Goal: Communication & Community: Answer question/provide support

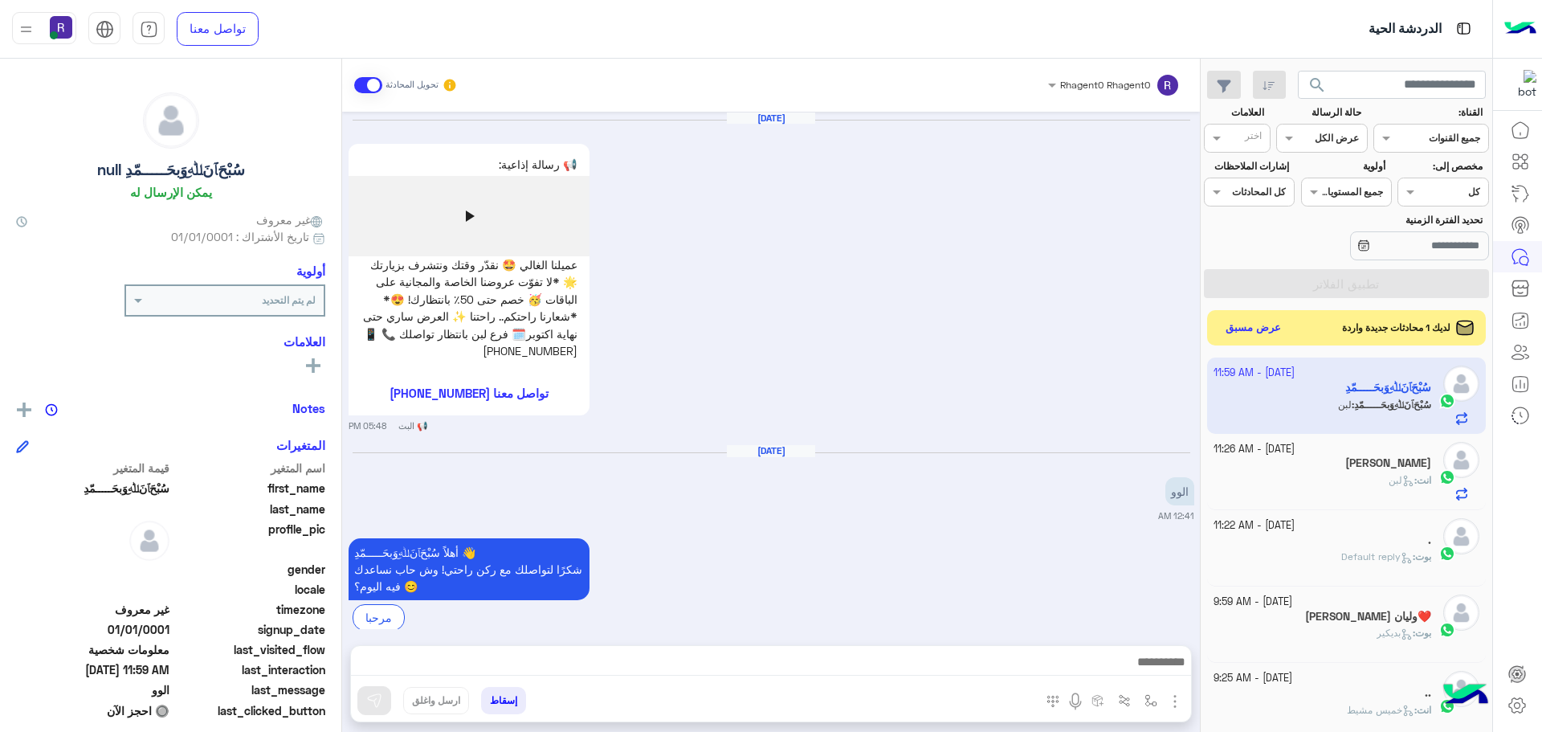
scroll to position [1263, 0]
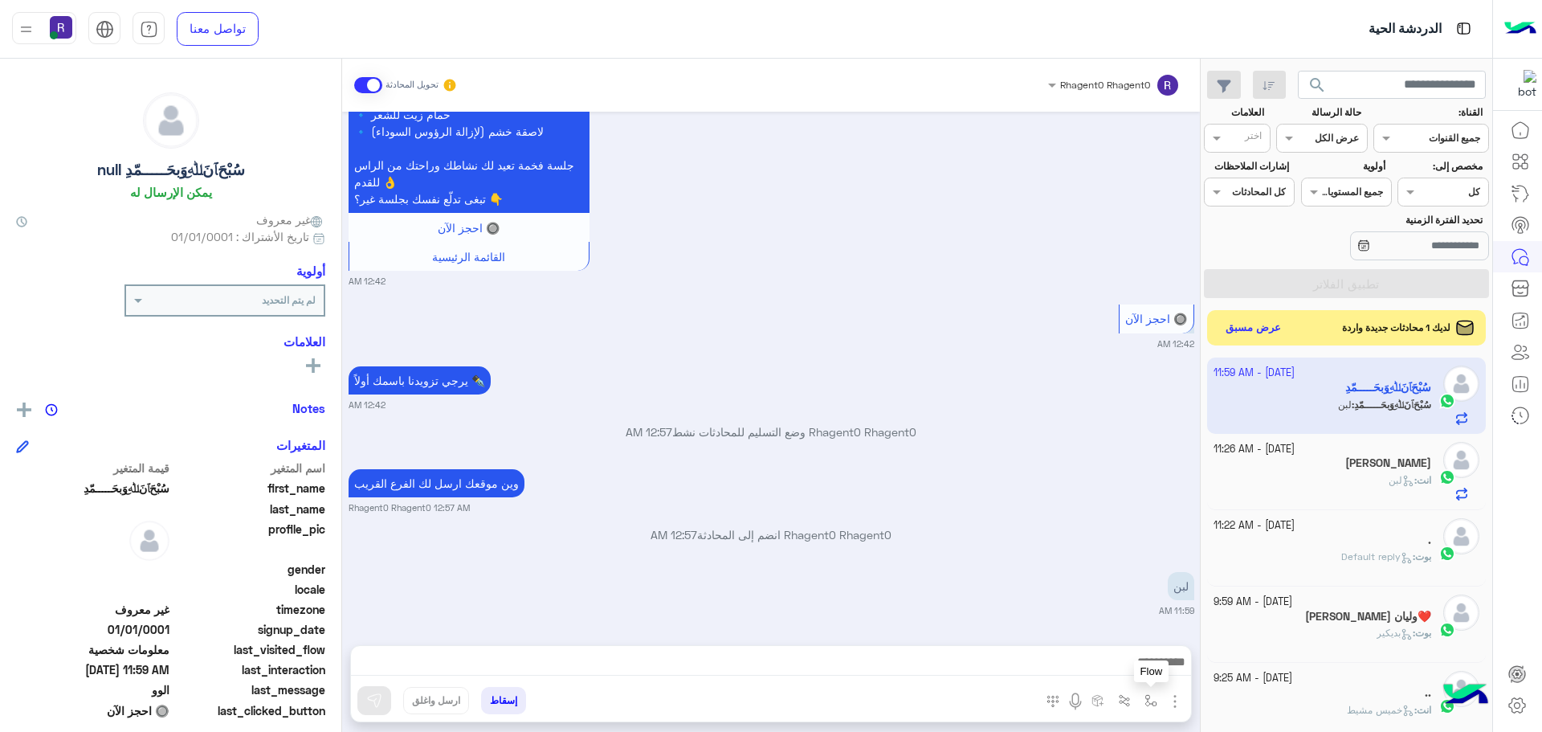
click at [1142, 699] on button "button" at bounding box center [1151, 700] width 27 height 27
click at [1139, 662] on input "text" at bounding box center [1115, 663] width 81 height 14
type input "***"
click at [1137, 642] on div "لبن" at bounding box center [1104, 636] width 119 height 31
type textarea "***"
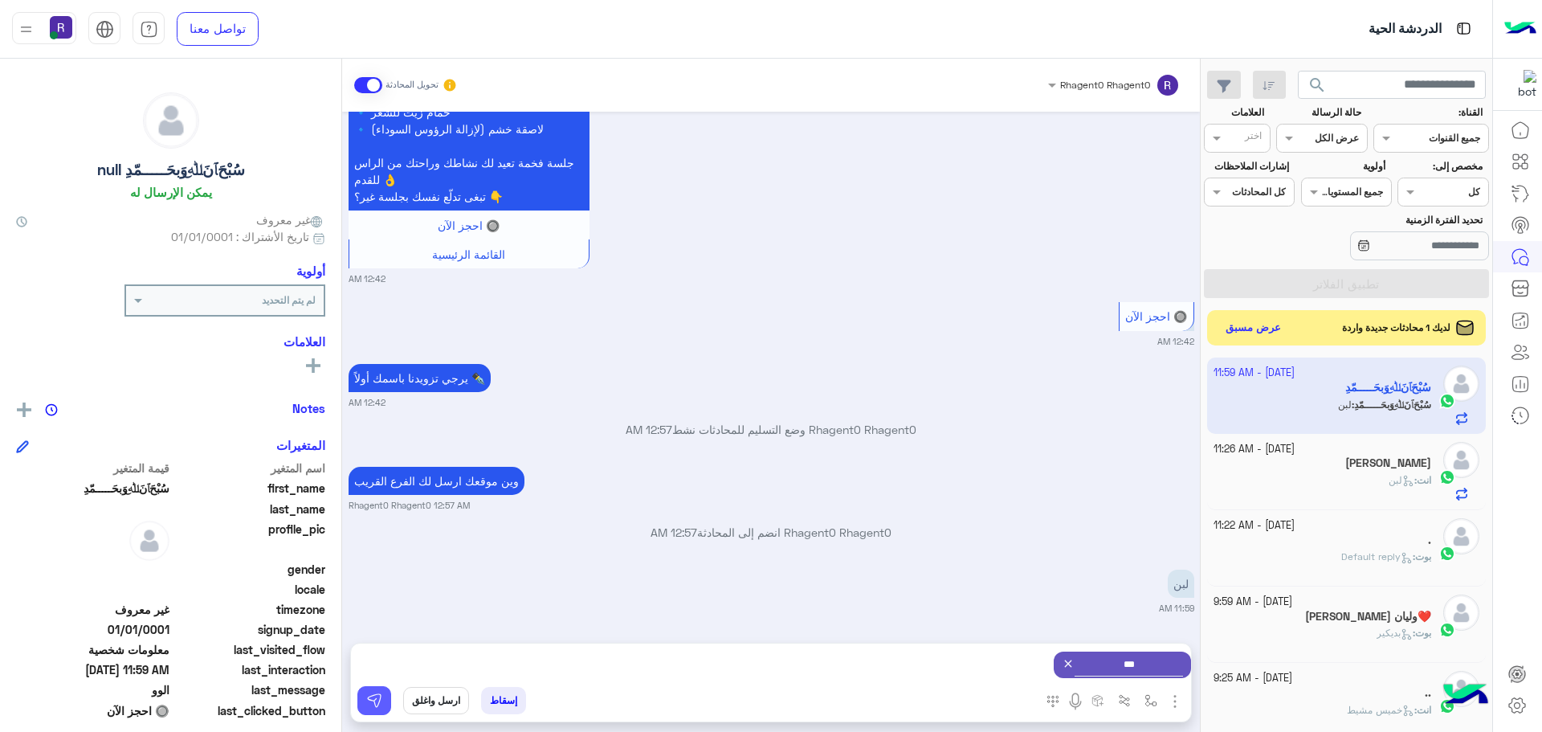
click at [371, 704] on img at bounding box center [374, 700] width 16 height 16
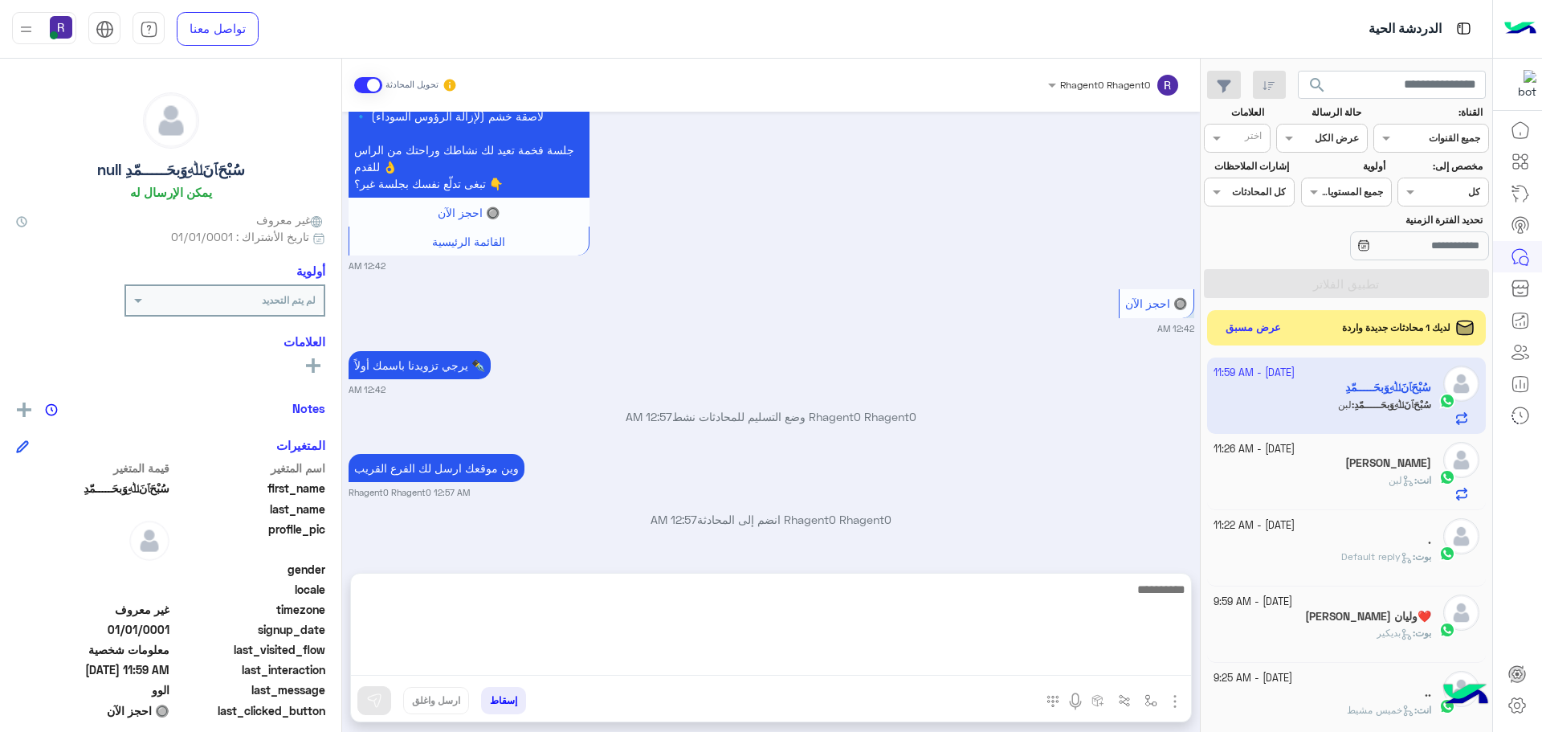
click at [950, 669] on textarea at bounding box center [771, 627] width 840 height 96
type textarea "**********"
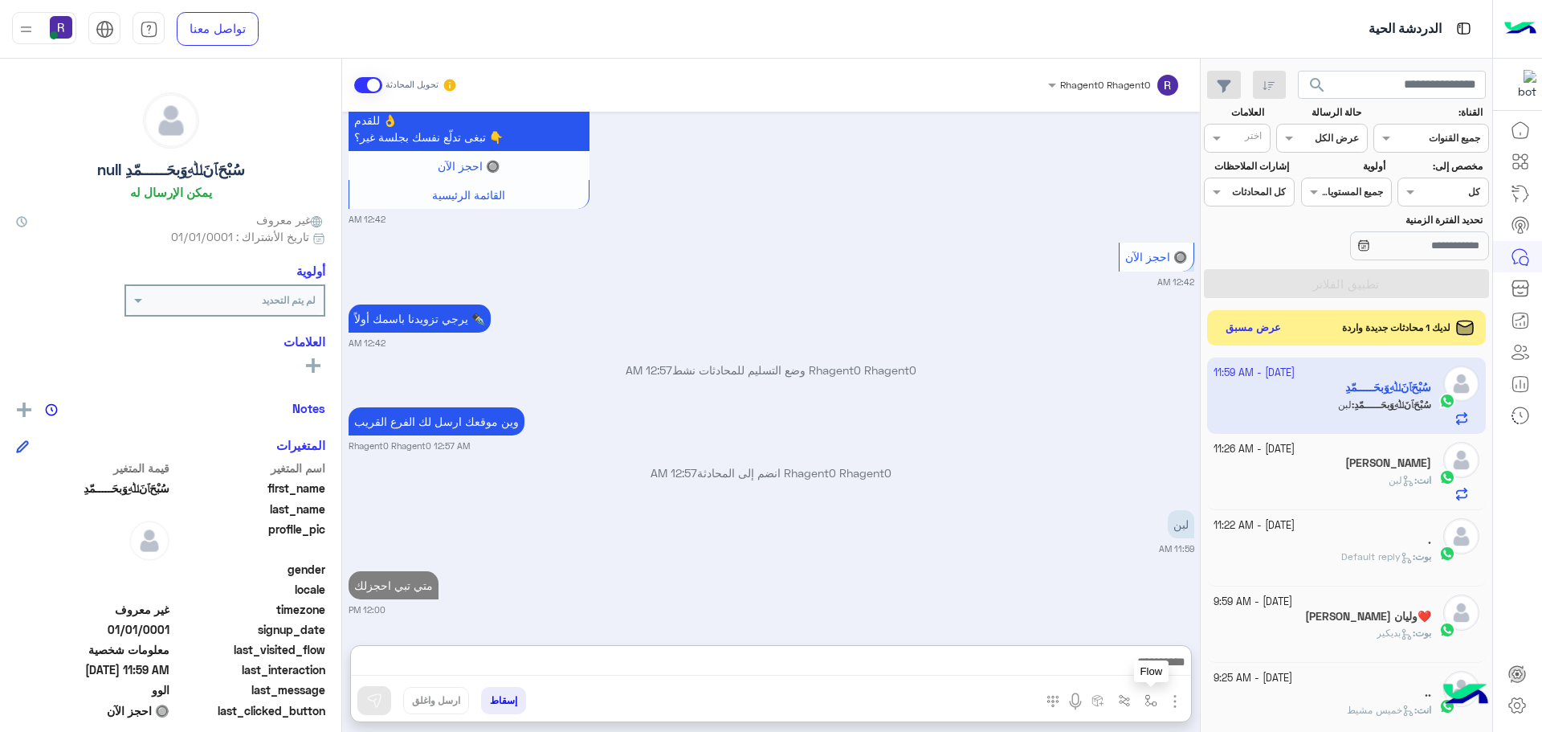
click at [1153, 697] on img "button" at bounding box center [1151, 700] width 13 height 13
click at [1142, 668] on input "text" at bounding box center [1115, 663] width 81 height 14
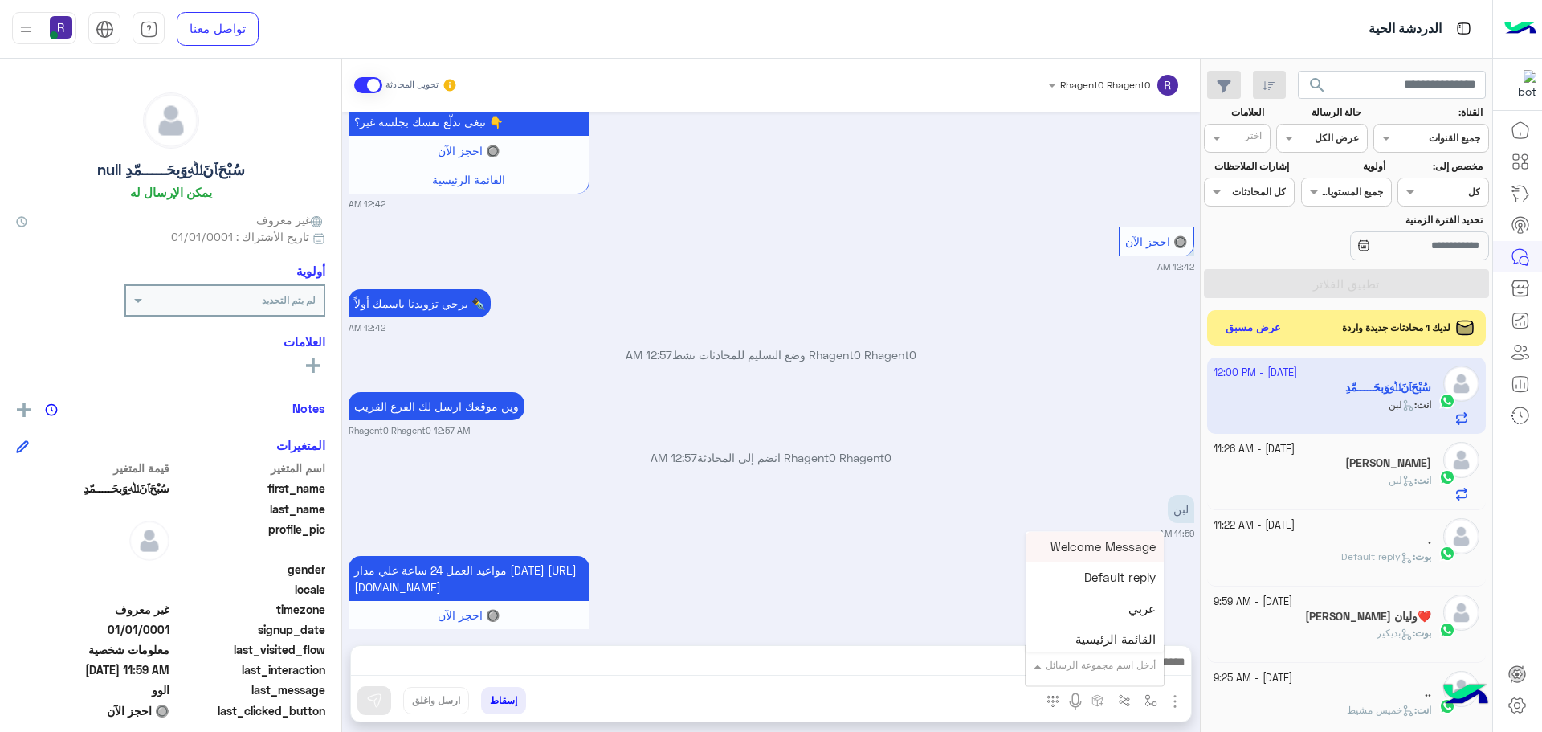
scroll to position [1477, 0]
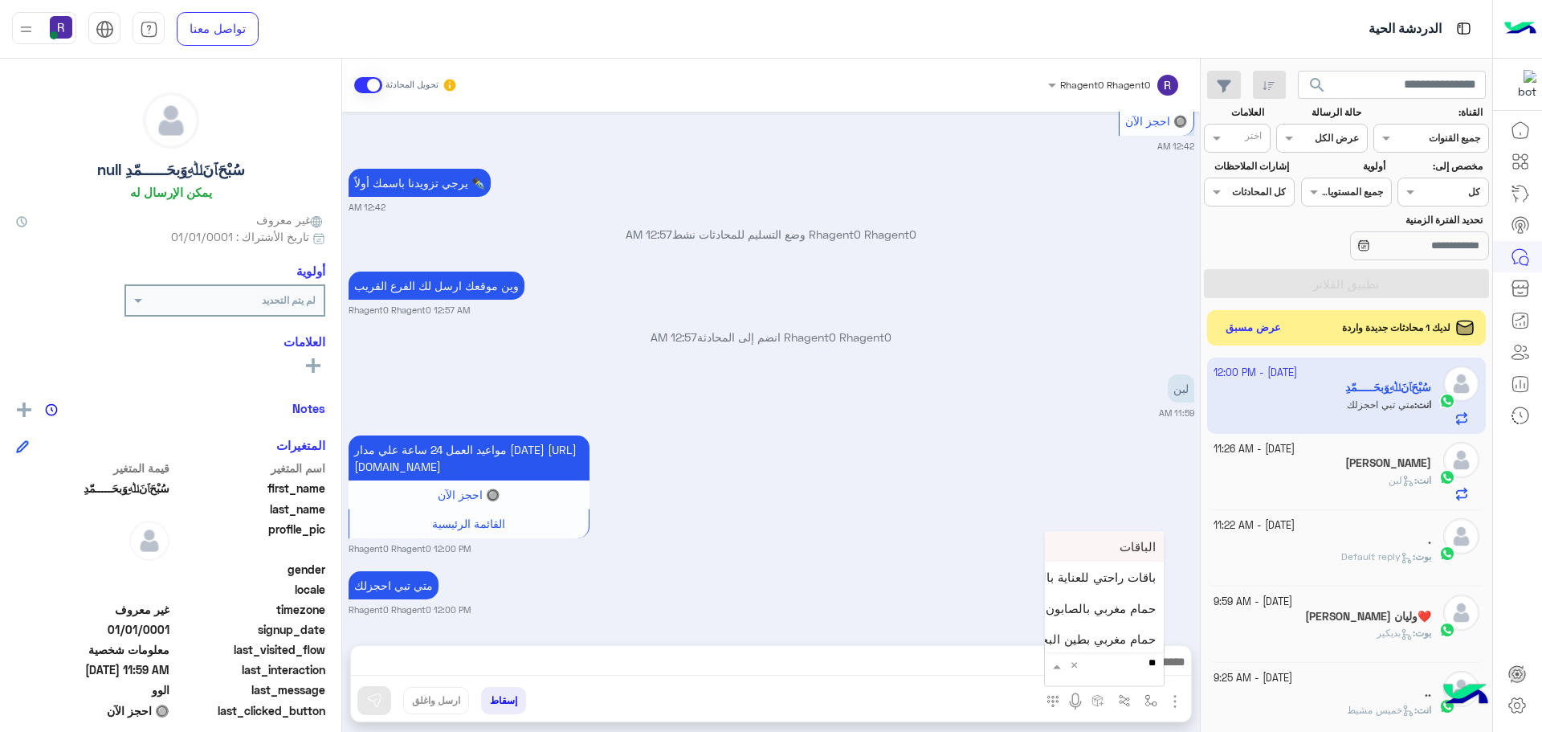
type input "*"
click at [1248, 321] on button "عرض مسبق" at bounding box center [1252, 328] width 67 height 22
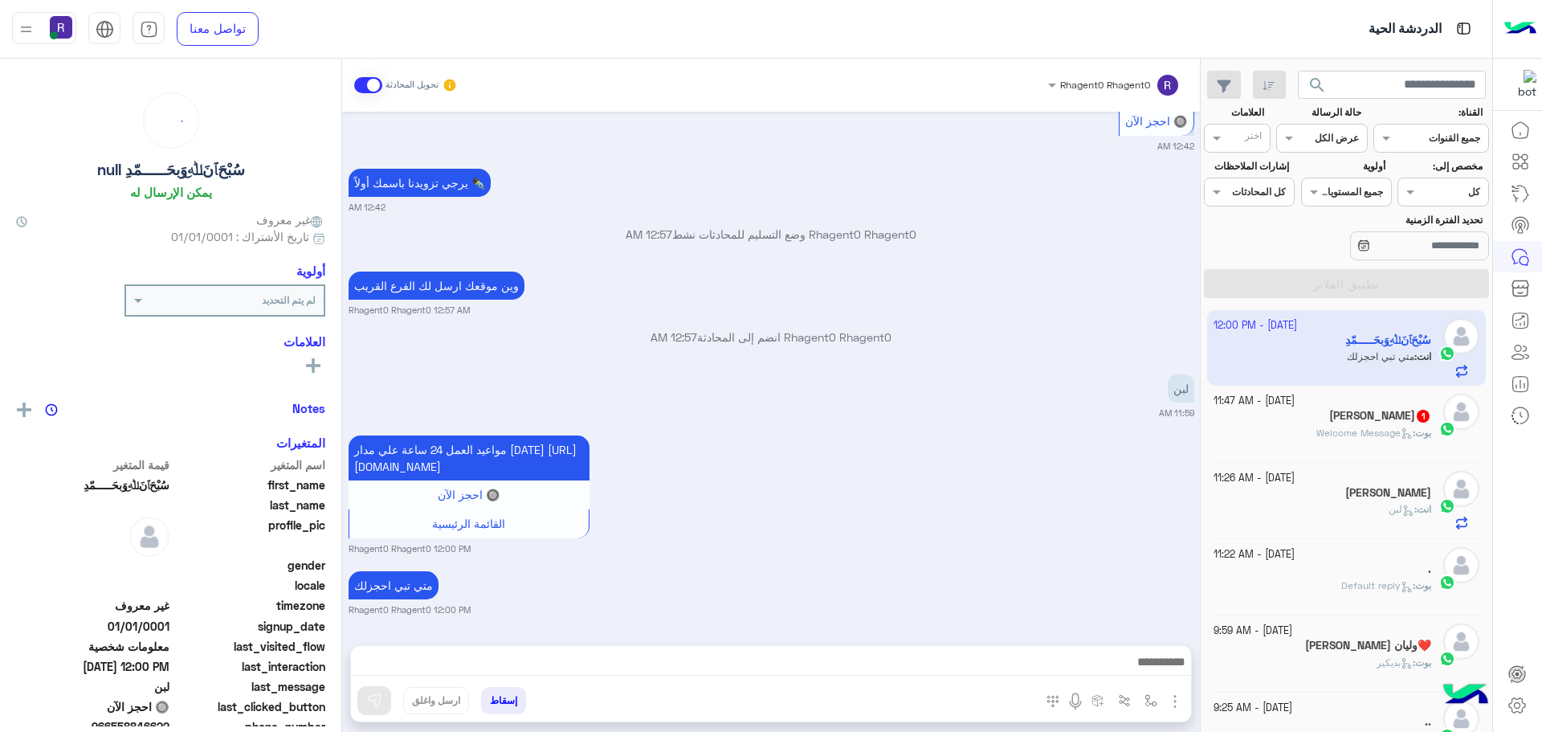
click at [1346, 413] on div "Abdul 1" at bounding box center [1323, 417] width 219 height 17
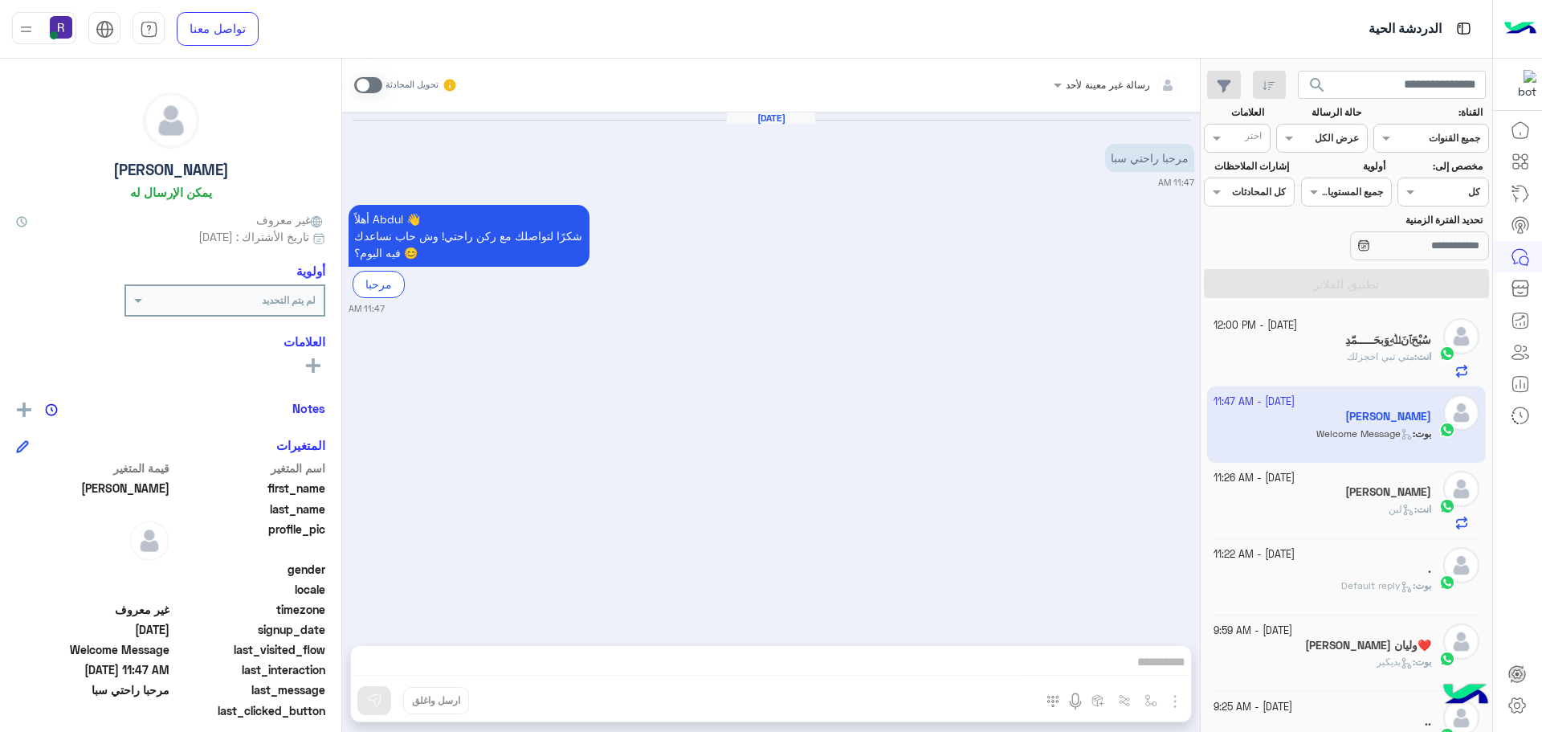
click at [1348, 357] on span "متي تبي احجزلك" at bounding box center [1380, 356] width 67 height 12
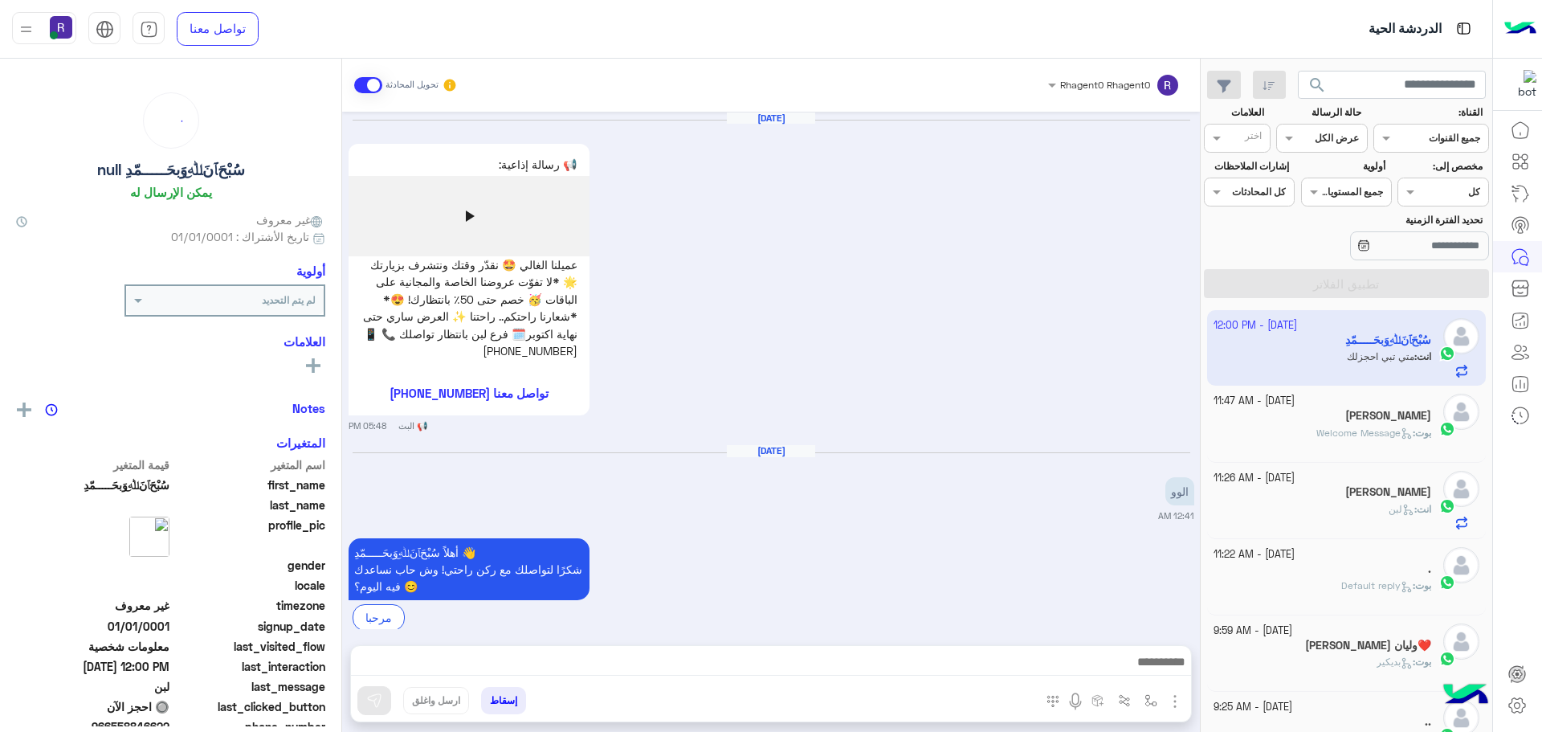
scroll to position [1477, 0]
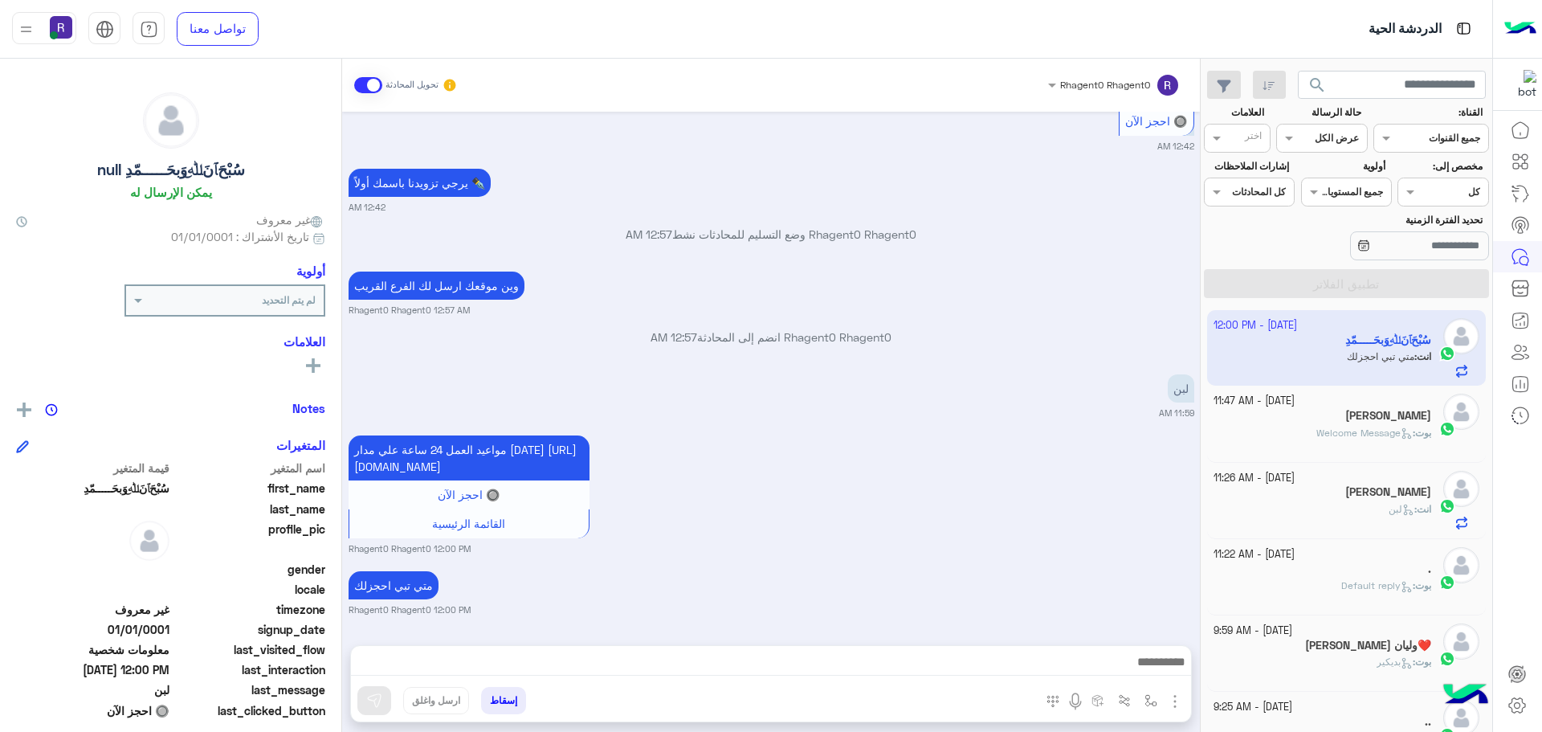
click at [1355, 435] on span "Welcome Message" at bounding box center [1365, 433] width 96 height 12
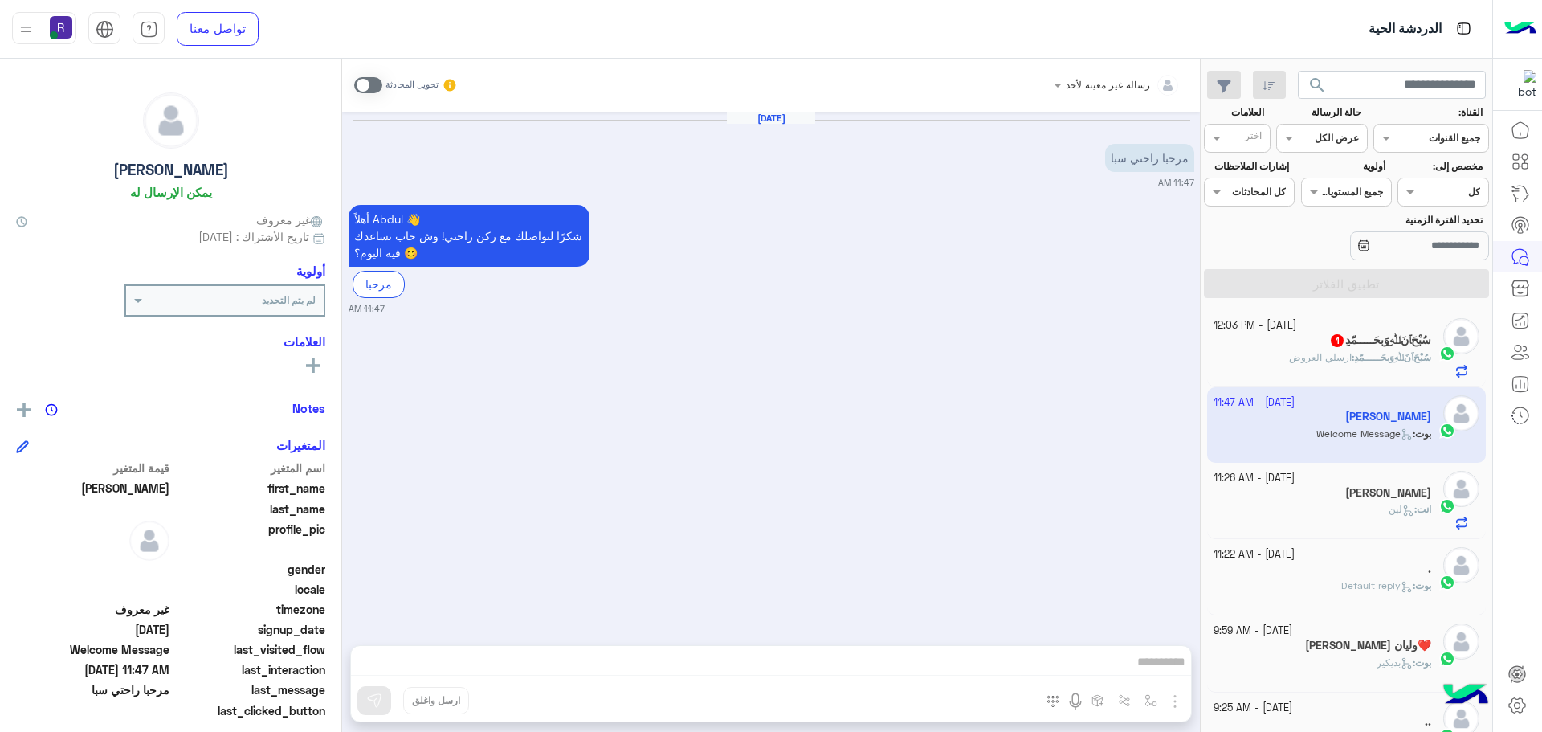
click at [1353, 359] on b "سُبْحَﭑنَﷲ͜وَبحَـــــمّدِ :" at bounding box center [1392, 357] width 80 height 12
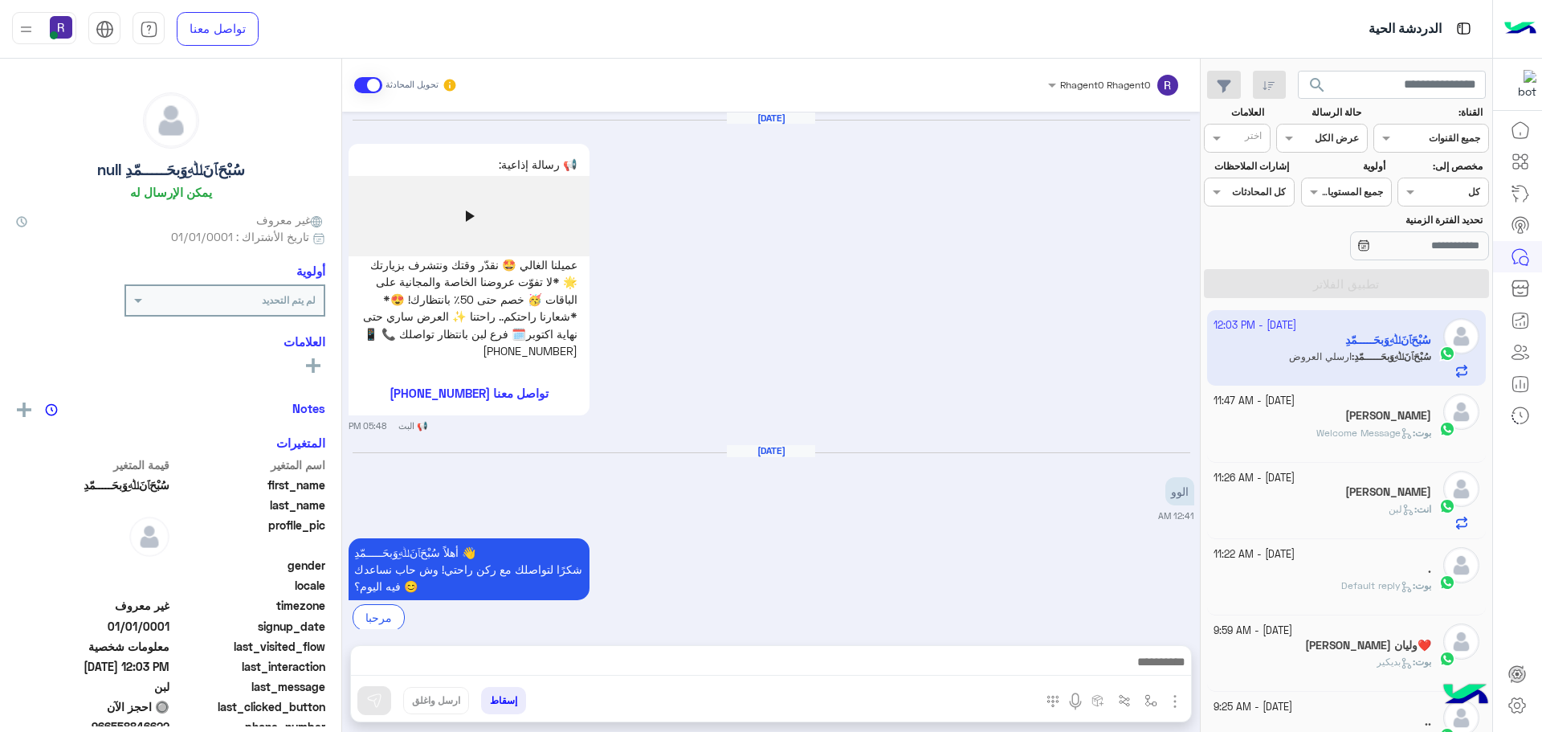
scroll to position [1539, 0]
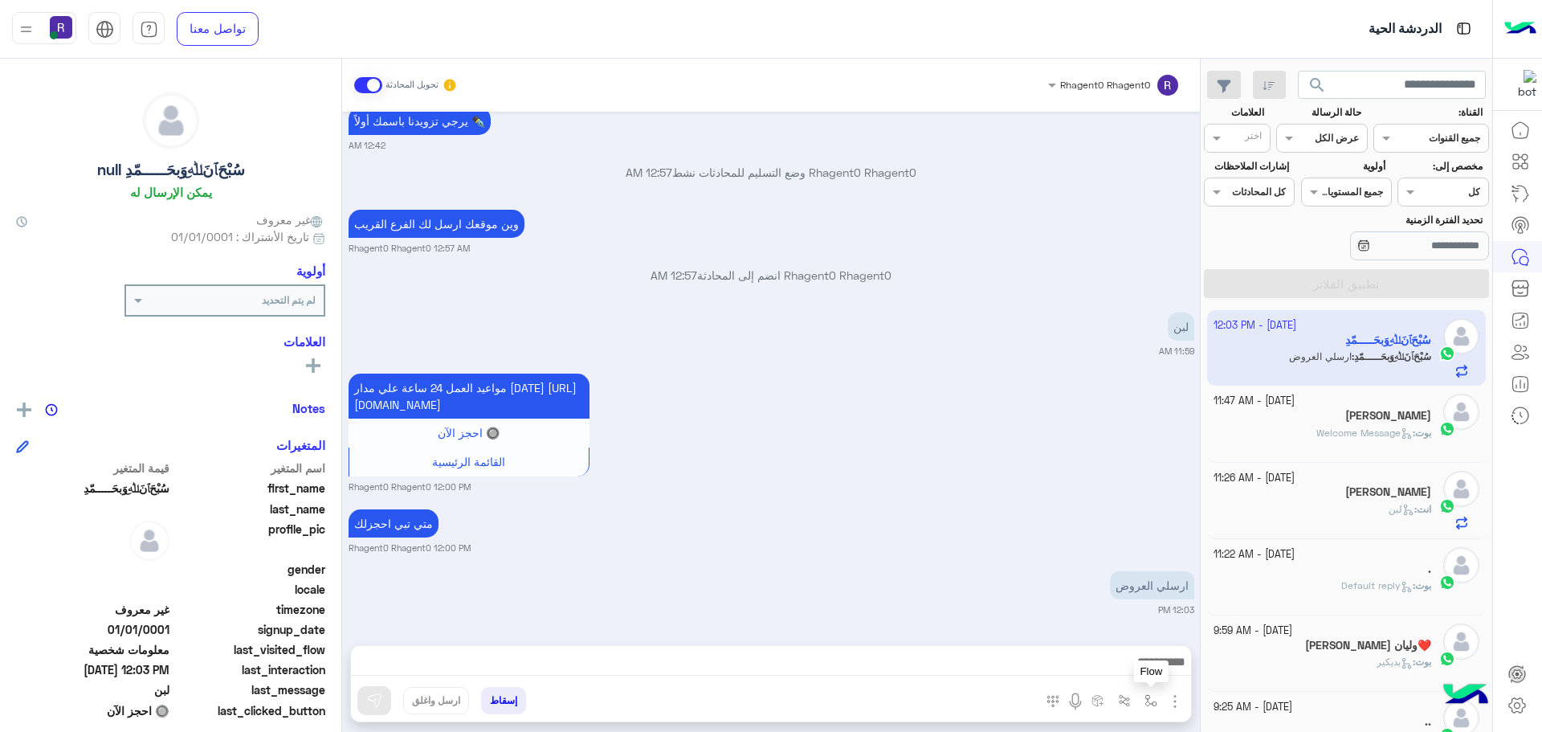
click at [1154, 703] on img "button" at bounding box center [1151, 700] width 13 height 13
click at [1117, 670] on div "أدخل اسم مجموعة الرسائل" at bounding box center [1101, 665] width 110 height 14
type input "*"
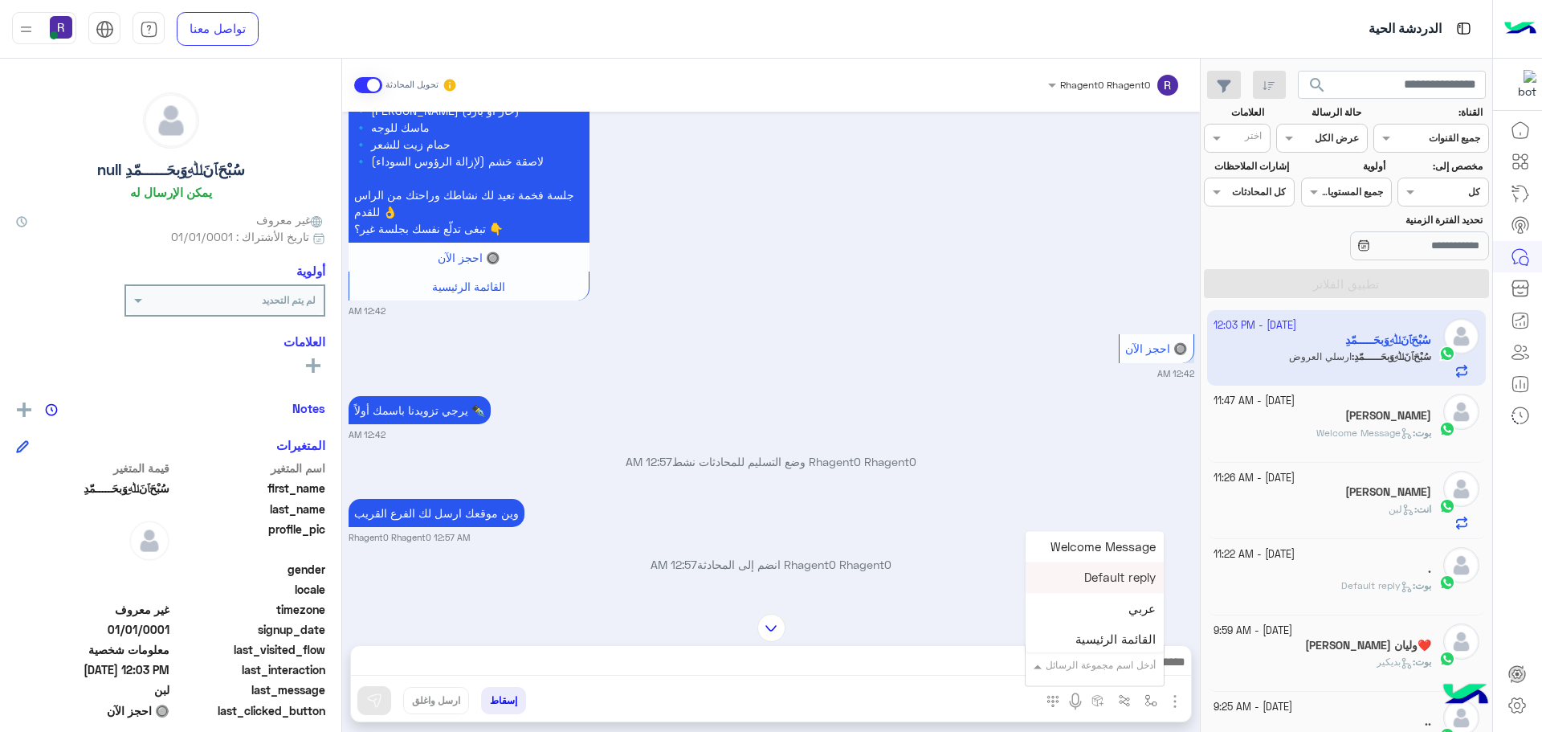
scroll to position [1538, 0]
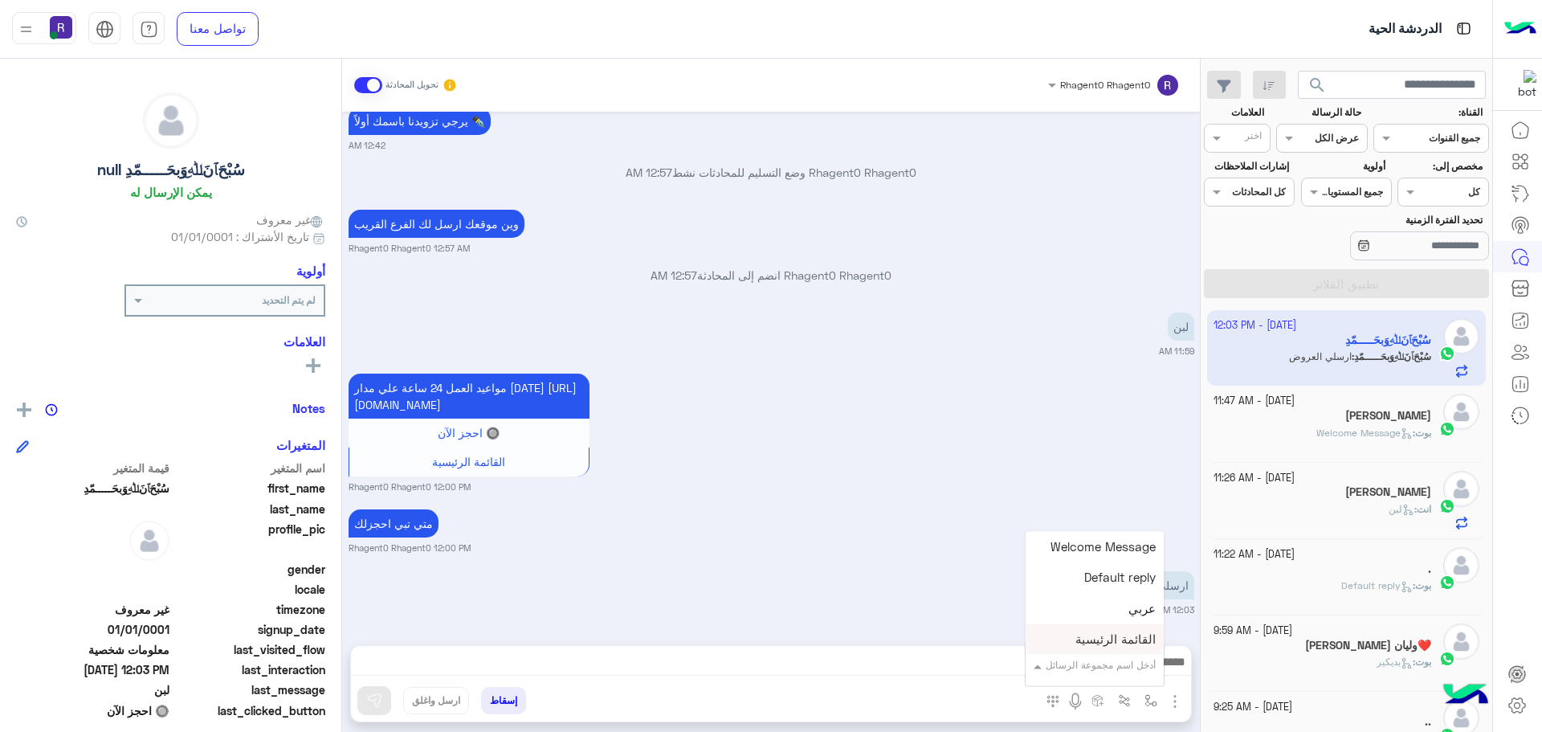
click at [1174, 701] on img "button" at bounding box center [1175, 701] width 19 height 19
click at [1149, 662] on span "الصور" at bounding box center [1145, 666] width 30 height 18
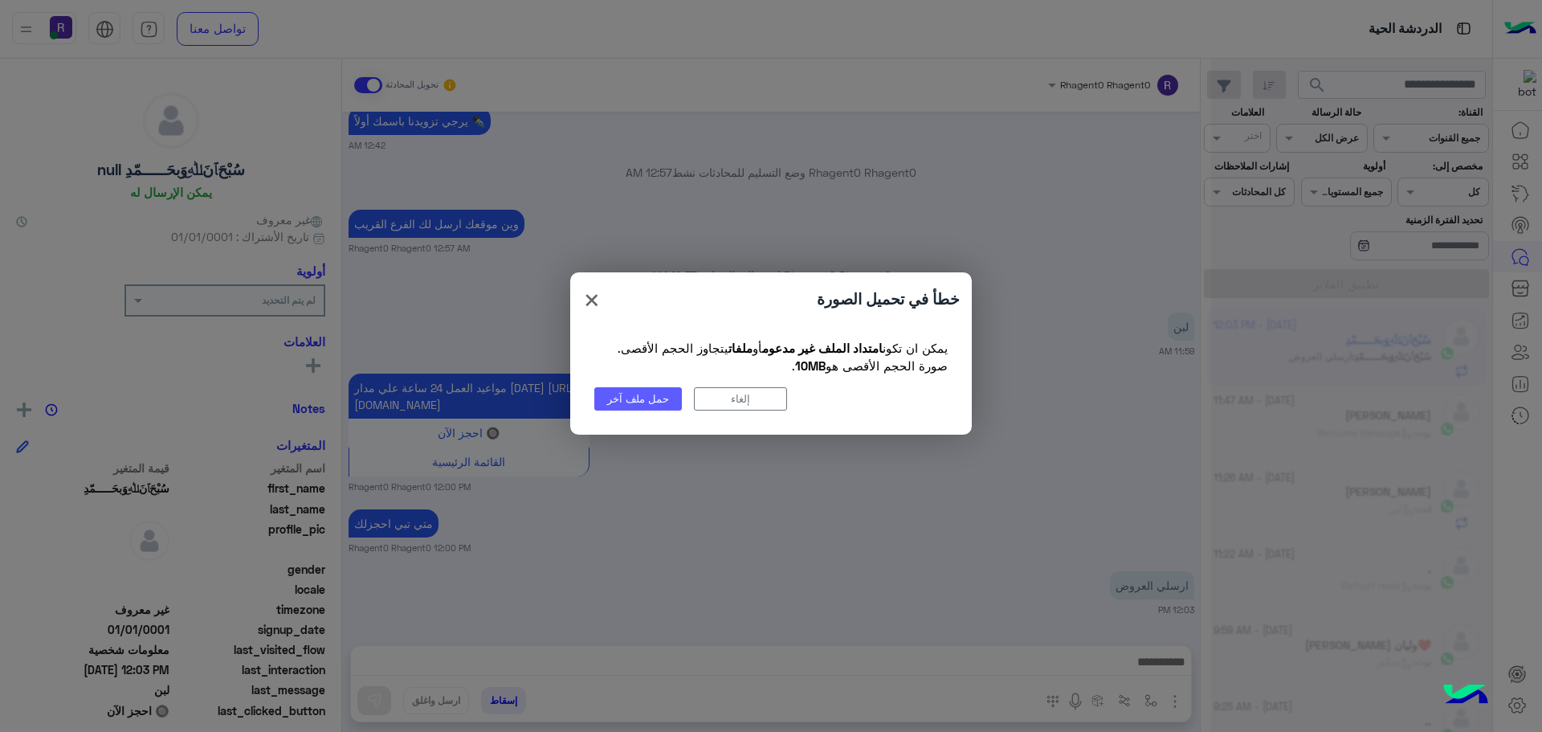
click at [622, 401] on button "حمل ملف آخر" at bounding box center [638, 398] width 88 height 23
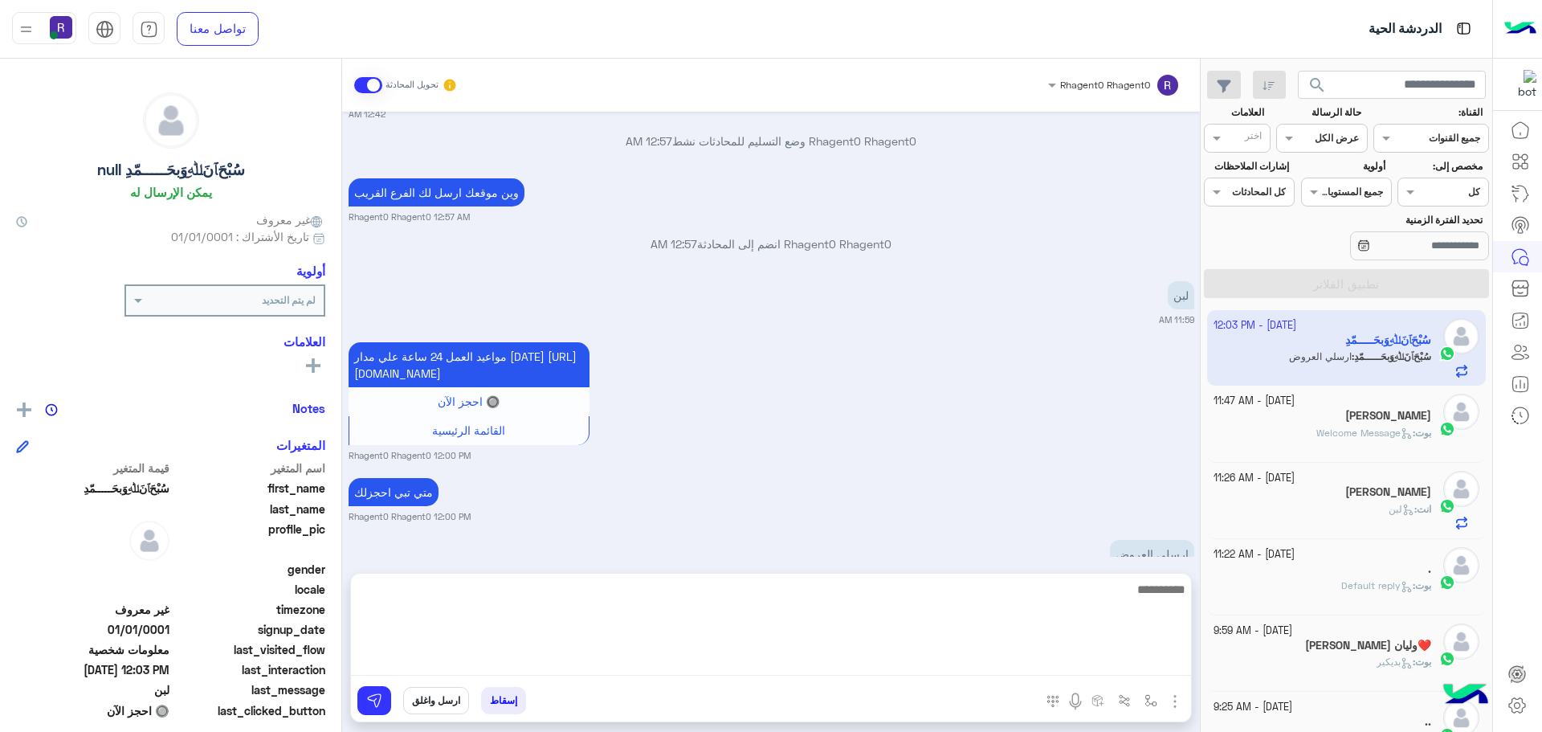
click at [1082, 666] on textarea at bounding box center [771, 627] width 840 height 96
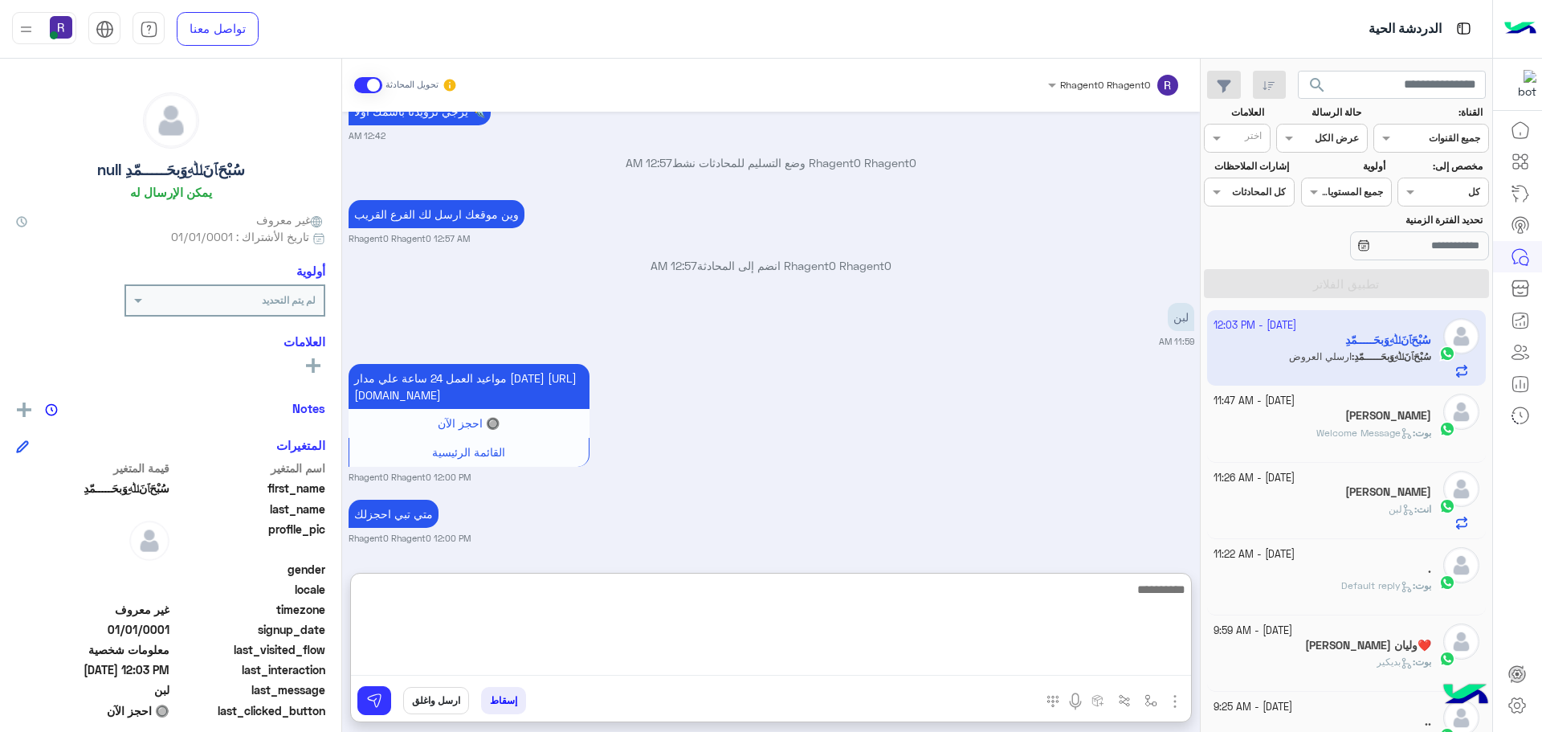
scroll to position [1611, 0]
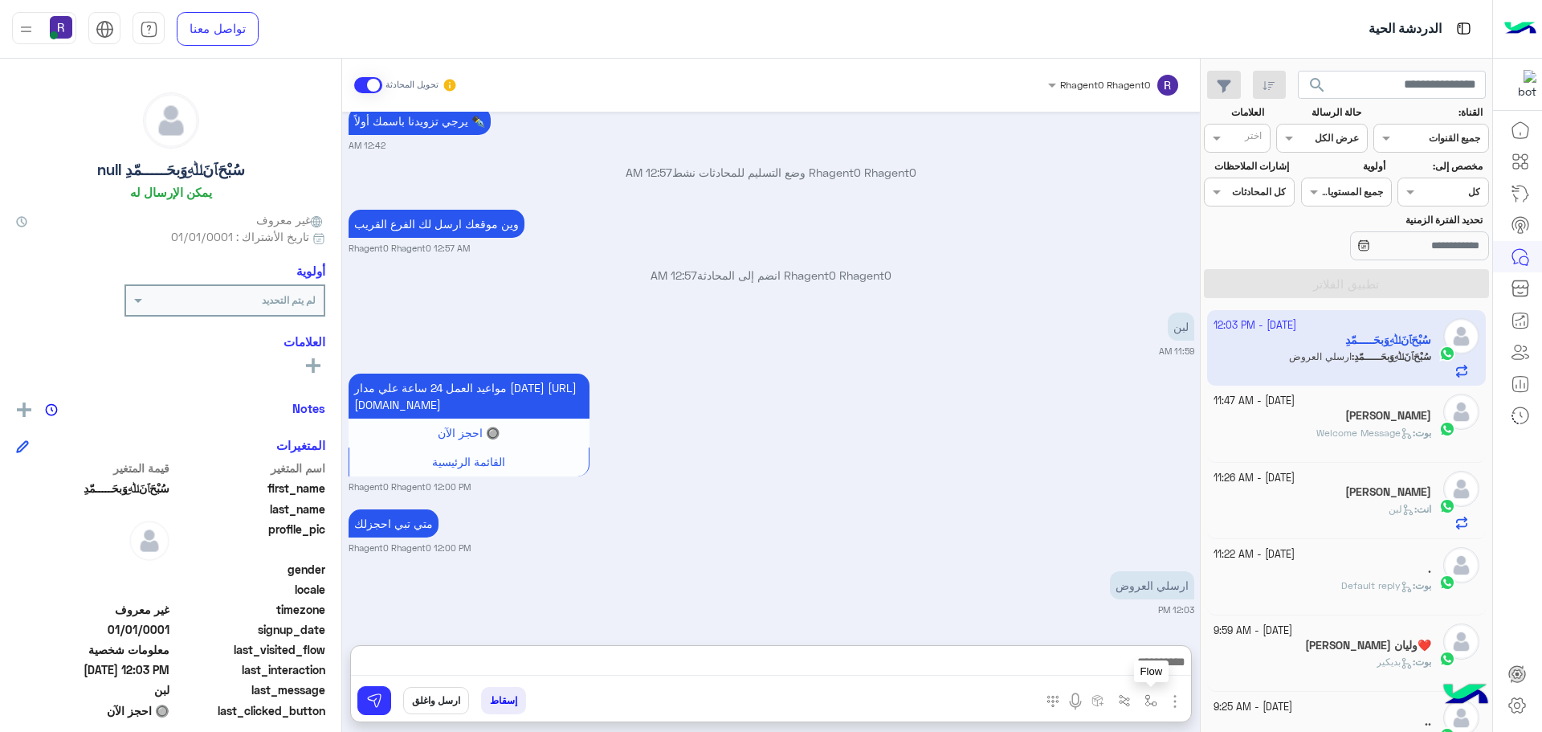
click at [1149, 704] on img "button" at bounding box center [1151, 700] width 13 height 13
click at [1116, 663] on input "text" at bounding box center [1115, 663] width 81 height 14
click at [1175, 703] on img "button" at bounding box center [1175, 701] width 19 height 19
click at [1147, 669] on span "الصور" at bounding box center [1145, 666] width 30 height 18
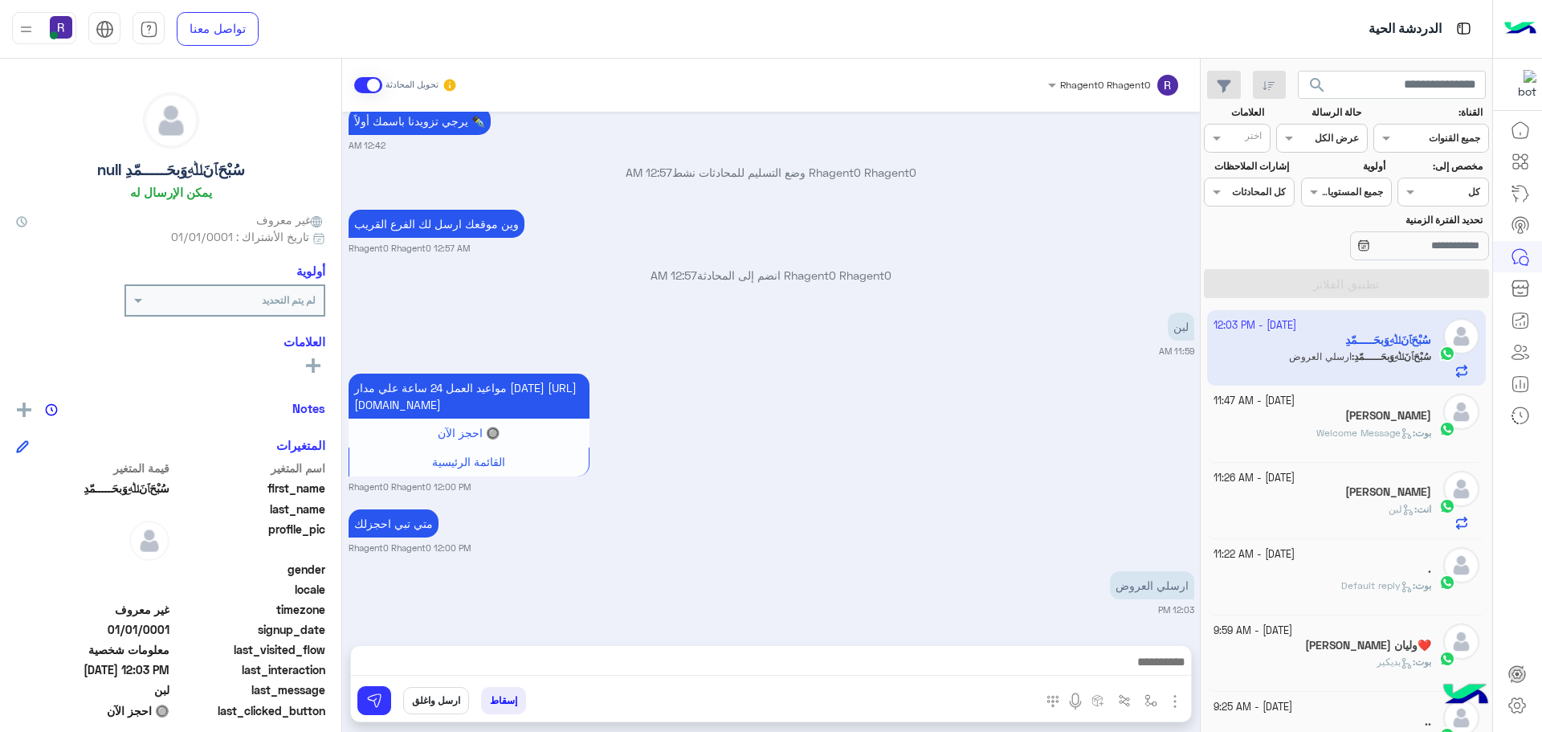
scroll to position [1538, 0]
click at [367, 695] on img at bounding box center [374, 700] width 16 height 16
click at [1179, 700] on img "button" at bounding box center [1175, 701] width 19 height 19
click at [1150, 666] on span "الصور" at bounding box center [1145, 666] width 30 height 18
click at [1178, 697] on img "button" at bounding box center [1175, 701] width 19 height 19
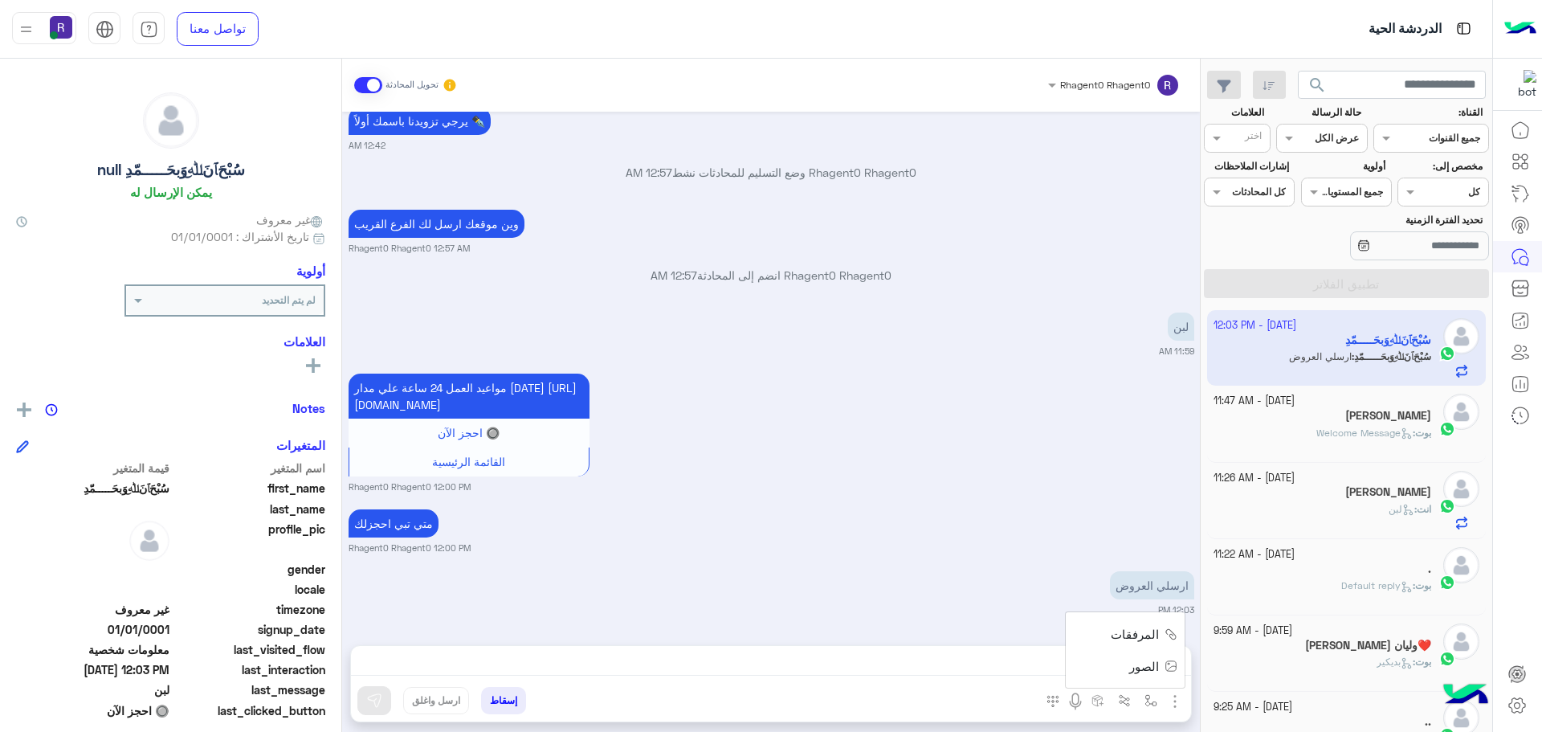
click at [1146, 671] on span "الصور" at bounding box center [1145, 666] width 30 height 18
click at [1179, 693] on img "button" at bounding box center [1175, 701] width 19 height 19
click at [1135, 623] on button "المرفقات" at bounding box center [1141, 635] width 87 height 32
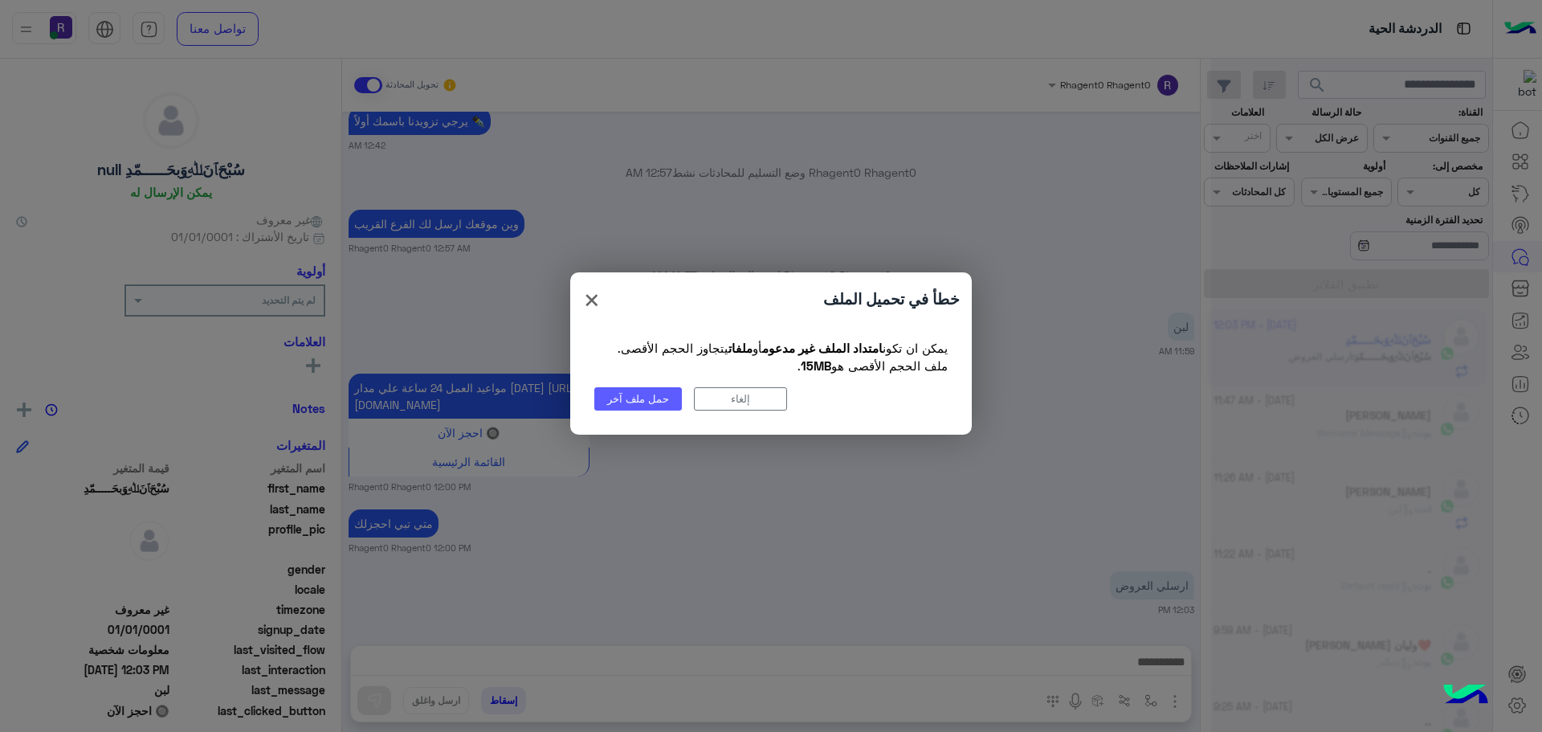
click at [653, 406] on button "حمل ملف آخر" at bounding box center [638, 398] width 88 height 23
click at [742, 403] on button "إلغاء" at bounding box center [740, 398] width 93 height 23
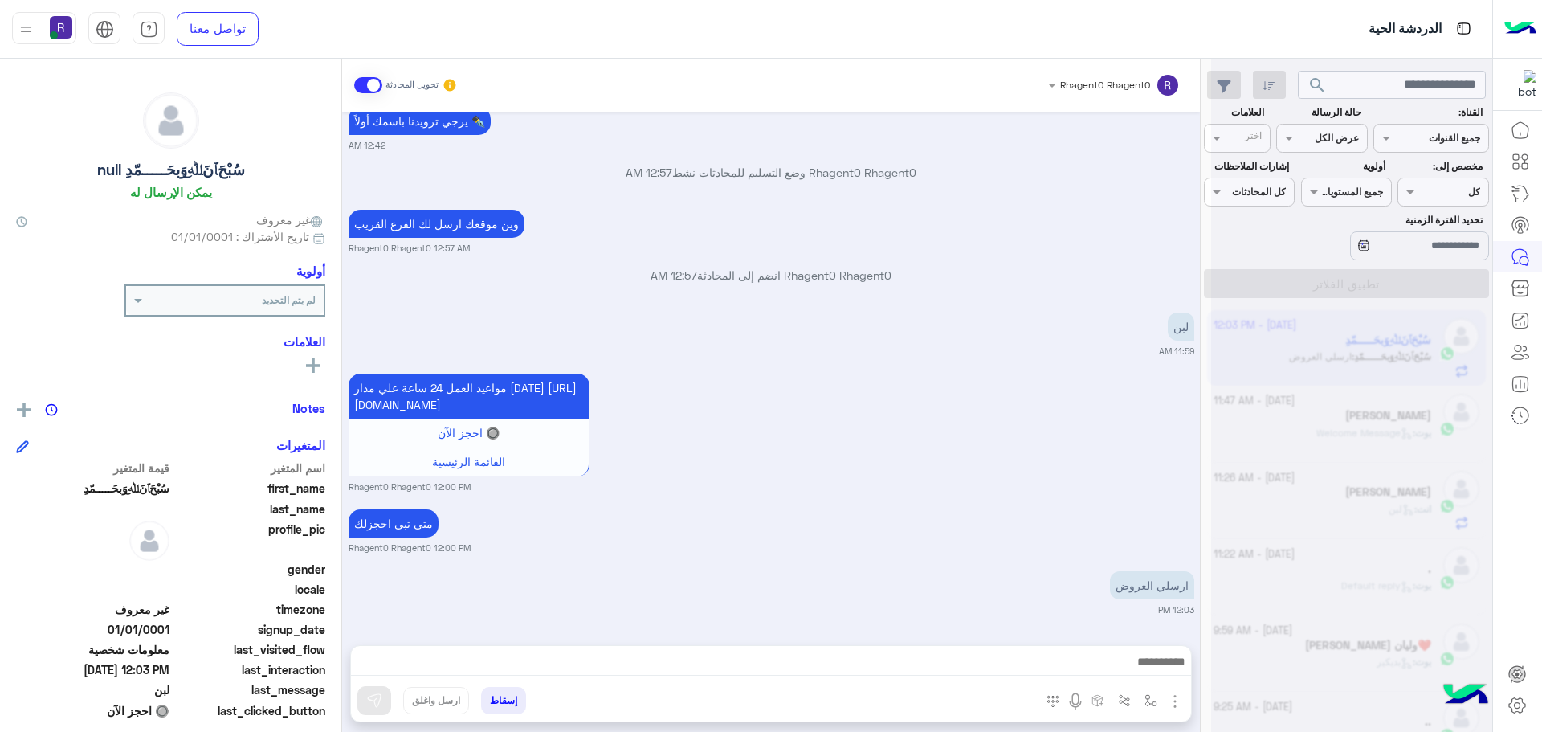
click at [1170, 703] on img "button" at bounding box center [1175, 701] width 19 height 19
click at [1142, 672] on span "الصور" at bounding box center [1145, 666] width 30 height 18
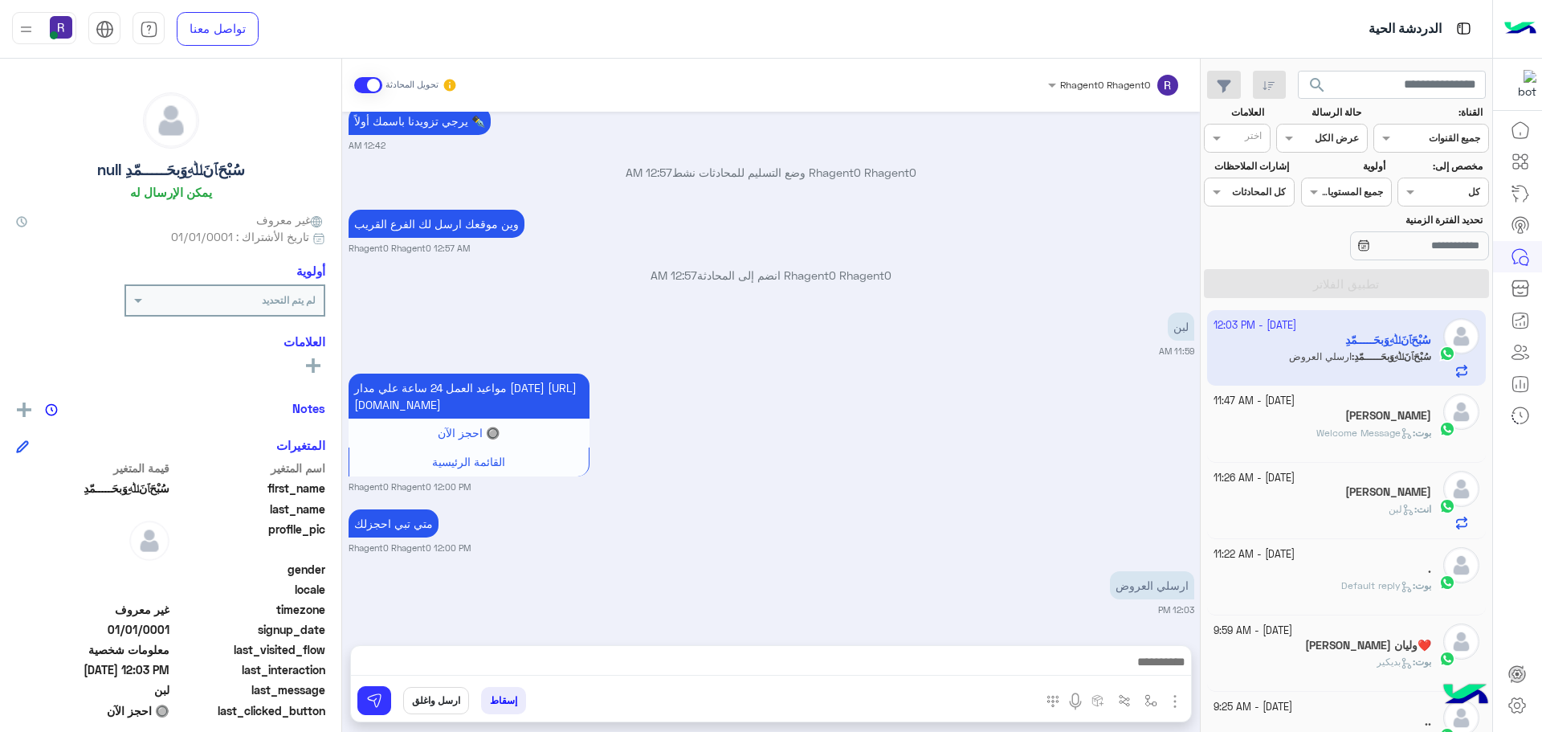
click at [366, 85] on span at bounding box center [368, 85] width 28 height 16
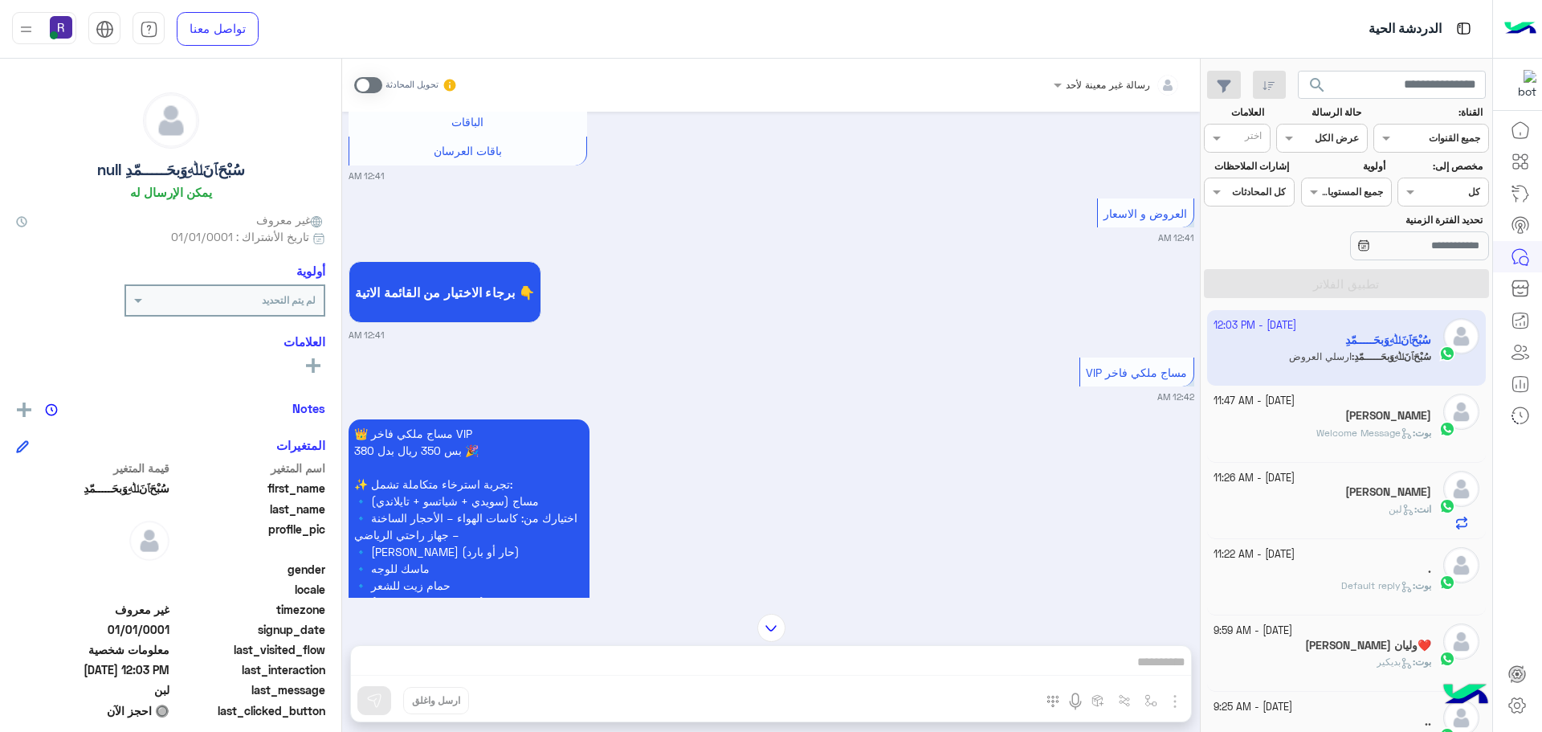
scroll to position [455, 0]
